Goal: Check status: Check status

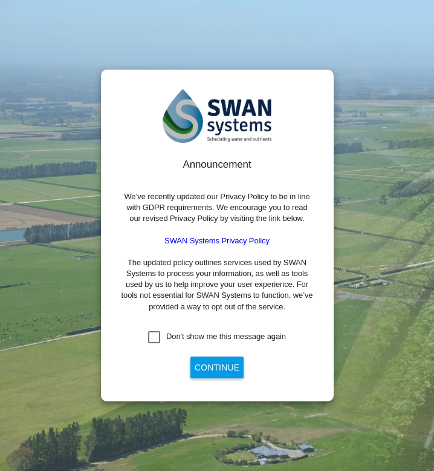
click at [155, 338] on div "Don't show me this message again" at bounding box center [154, 337] width 12 height 12
click at [225, 367] on button "Continue" at bounding box center [217, 367] width 53 height 22
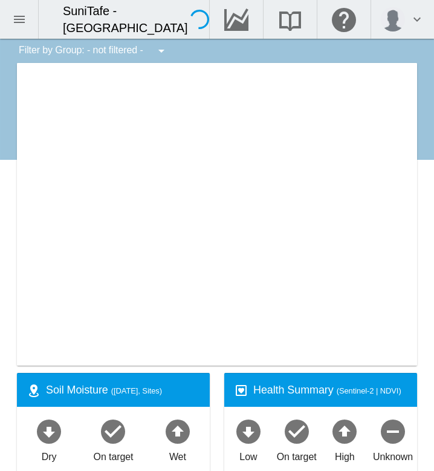
type input "**********"
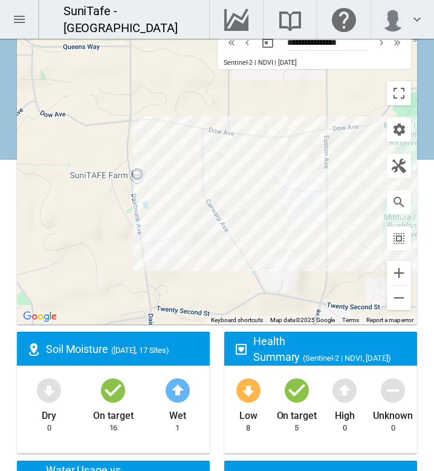
scroll to position [45, 0]
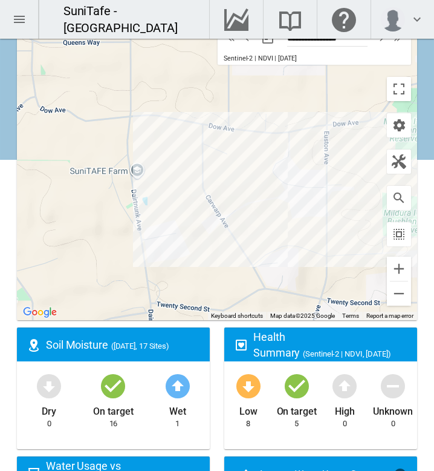
click at [217, 372] on ms-widget "Health Summary (Sentinel-2 | NDVI, [DATE]) Low 8 On target 5 High 0 Unknown 0" at bounding box center [321, 391] width 208 height 129
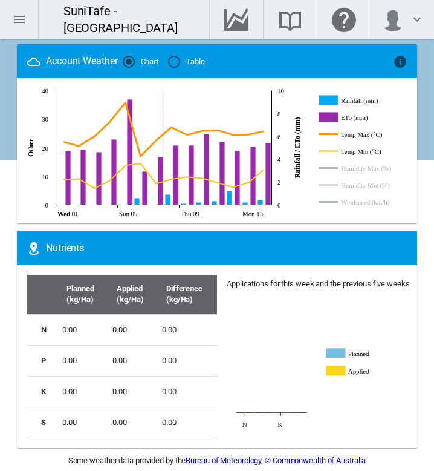
scroll to position [1043, 0]
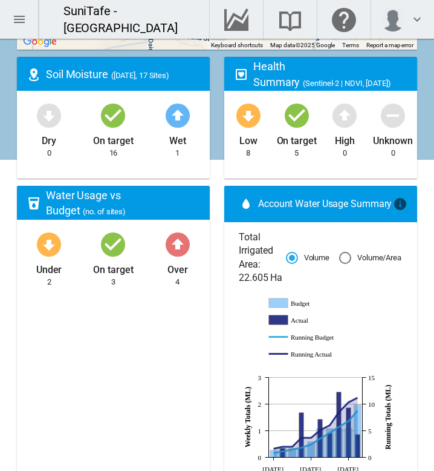
scroll to position [0, 0]
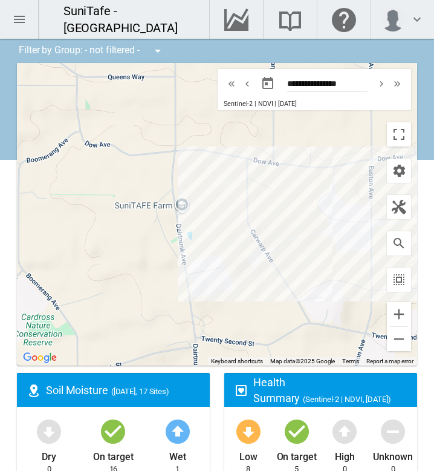
drag, startPoint x: 277, startPoint y: 273, endPoint x: 276, endPoint y: 296, distance: 23.0
click at [276, 296] on div at bounding box center [217, 214] width 400 height 302
